Goal: Register for event/course

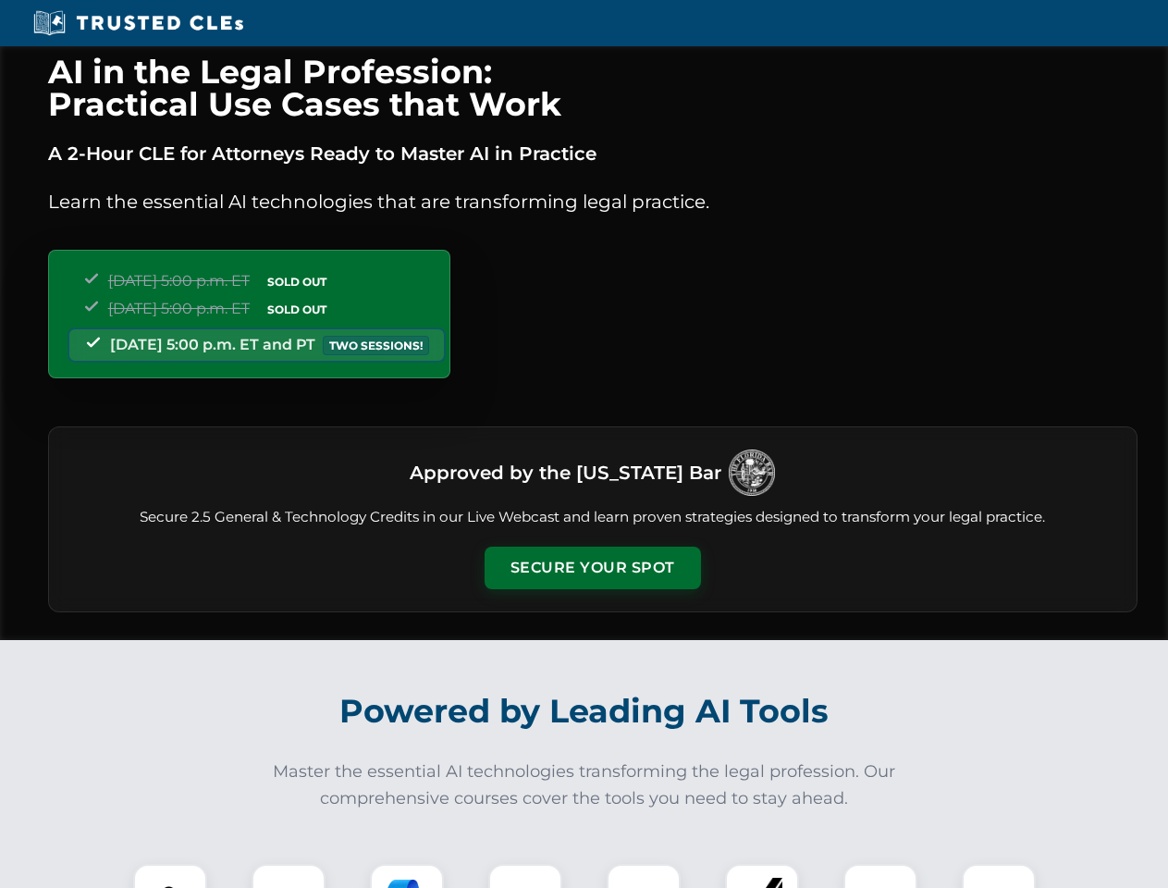
click at [592, 568] on button "Secure Your Spot" at bounding box center [593, 567] width 216 height 43
click at [170, 876] on img at bounding box center [170, 901] width 54 height 54
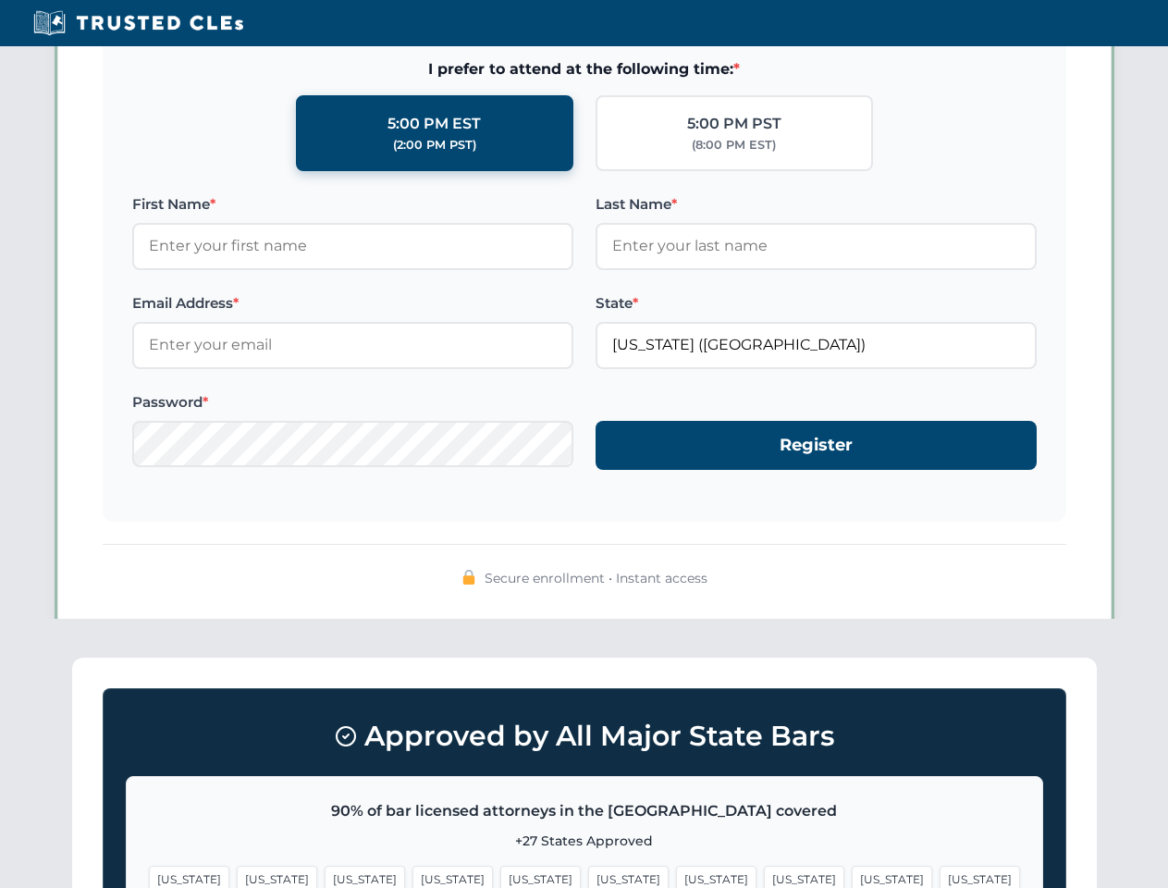
click at [676, 876] on span "[US_STATE]" at bounding box center [716, 879] width 80 height 27
click at [852, 876] on span "[US_STATE]" at bounding box center [892, 879] width 80 height 27
